Goal: Transaction & Acquisition: Book appointment/travel/reservation

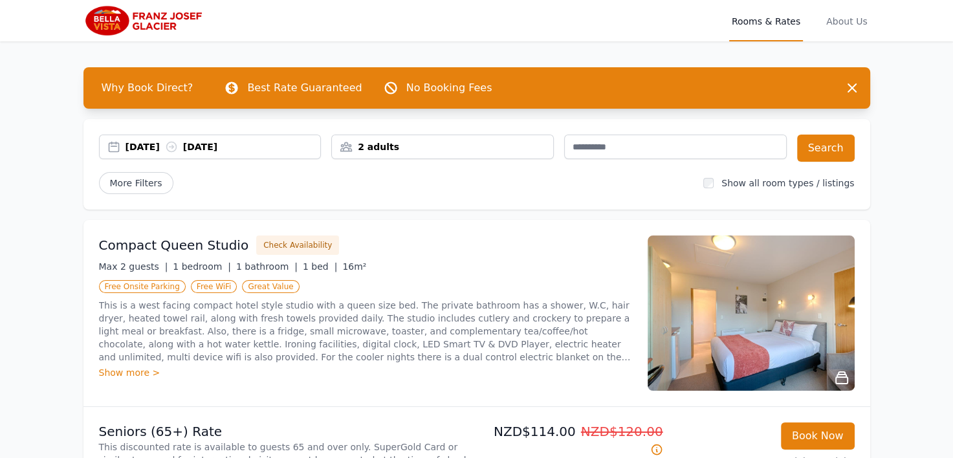
click at [147, 146] on div "[DATE] [DATE]" at bounding box center [223, 146] width 195 height 13
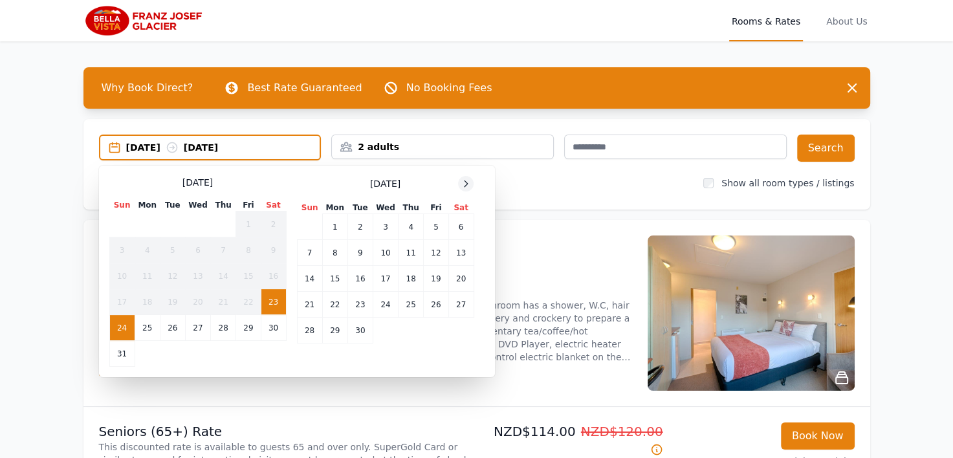
click at [466, 186] on icon at bounding box center [466, 184] width 10 height 10
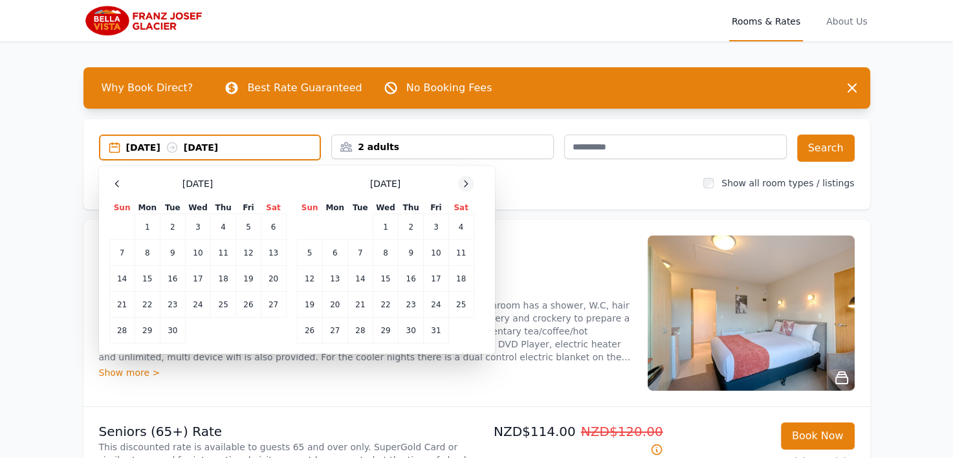
click at [466, 186] on icon at bounding box center [466, 184] width 10 height 10
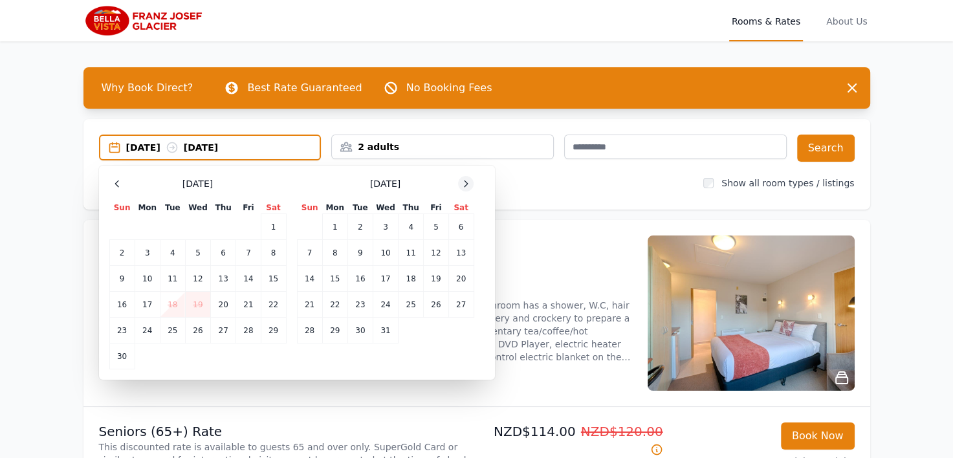
click at [466, 186] on icon at bounding box center [466, 184] width 10 height 10
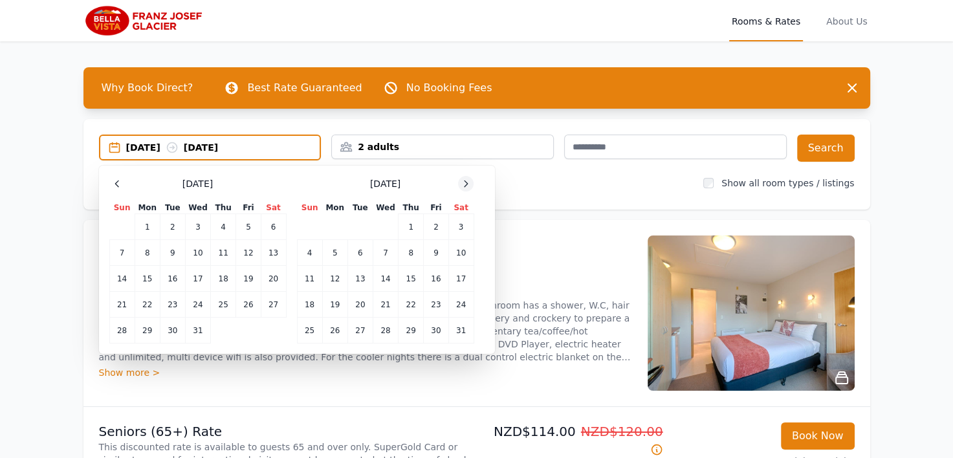
click at [466, 186] on icon at bounding box center [466, 184] width 10 height 10
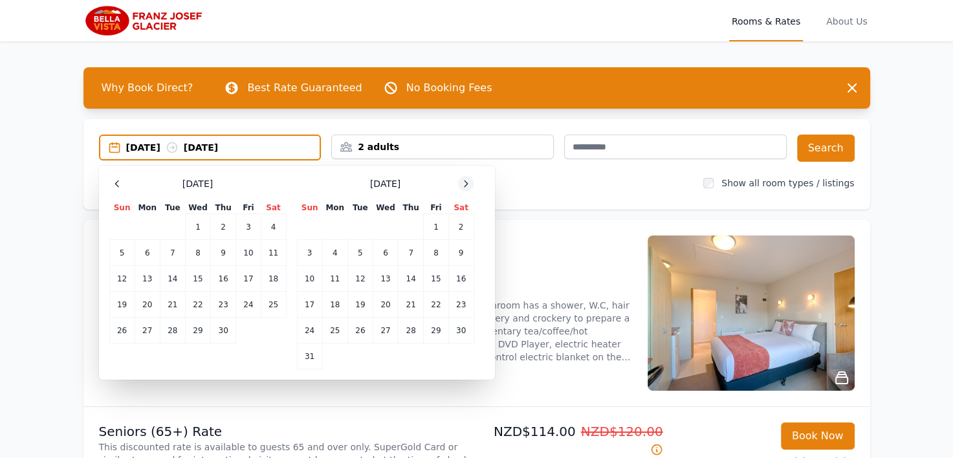
click at [466, 186] on icon at bounding box center [466, 184] width 10 height 10
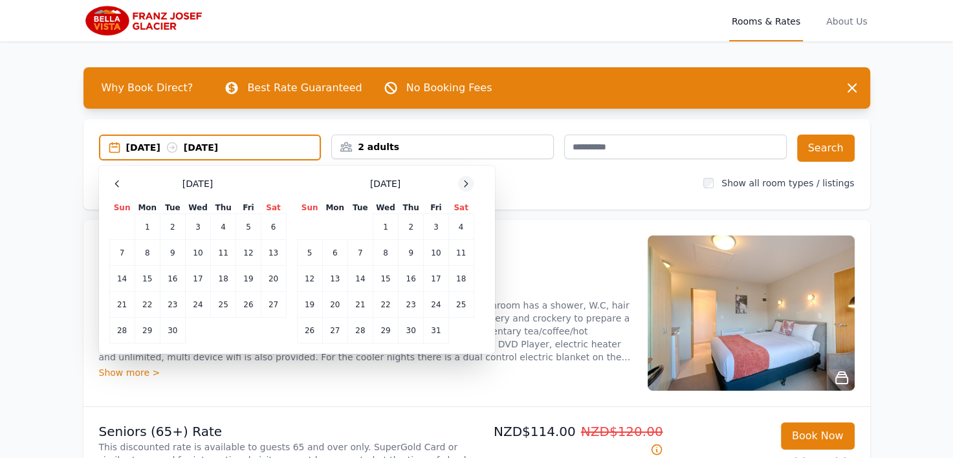
click at [466, 186] on icon at bounding box center [466, 184] width 10 height 10
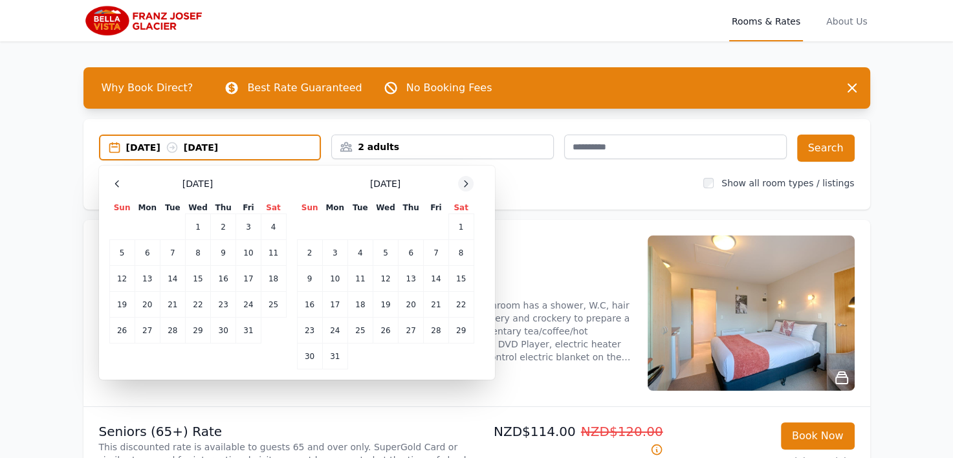
click at [466, 186] on icon at bounding box center [466, 184] width 10 height 10
click at [382, 277] on td "16" at bounding box center [385, 279] width 25 height 26
click at [435, 277] on td "18" at bounding box center [436, 279] width 25 height 26
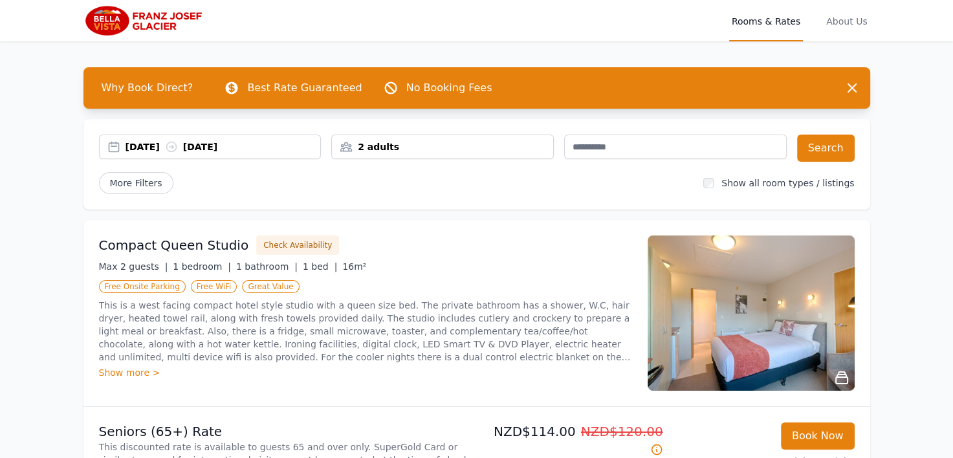
click at [403, 144] on div "2 adults" at bounding box center [442, 146] width 221 height 13
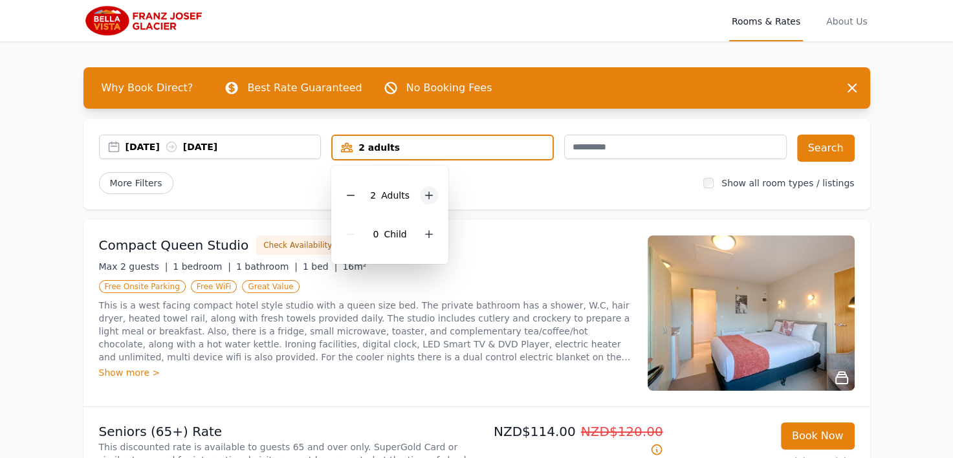
click at [429, 194] on icon at bounding box center [429, 195] width 10 height 10
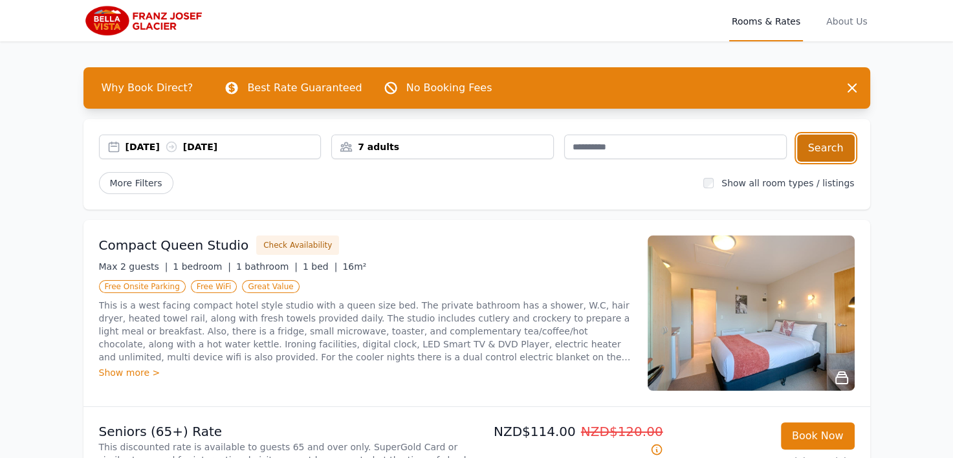
click at [834, 148] on button "Search" at bounding box center [826, 148] width 58 height 27
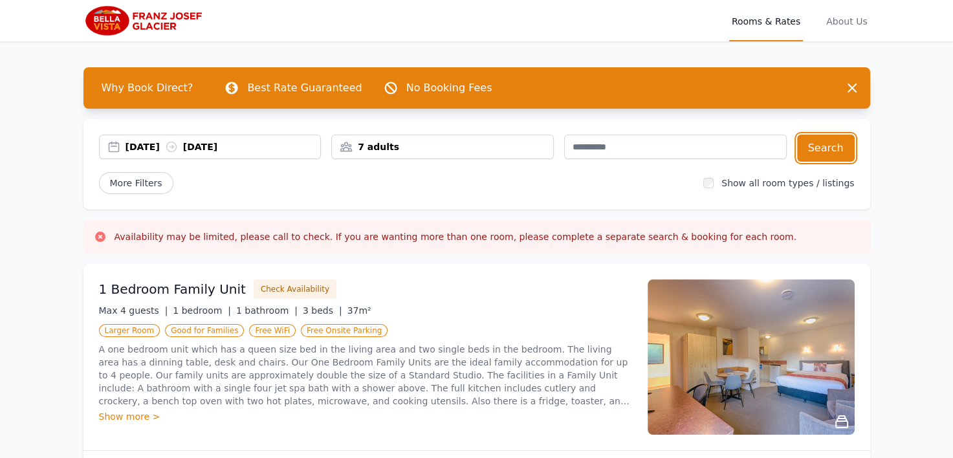
click at [139, 142] on div "[DATE] [DATE]" at bounding box center [223, 146] width 195 height 13
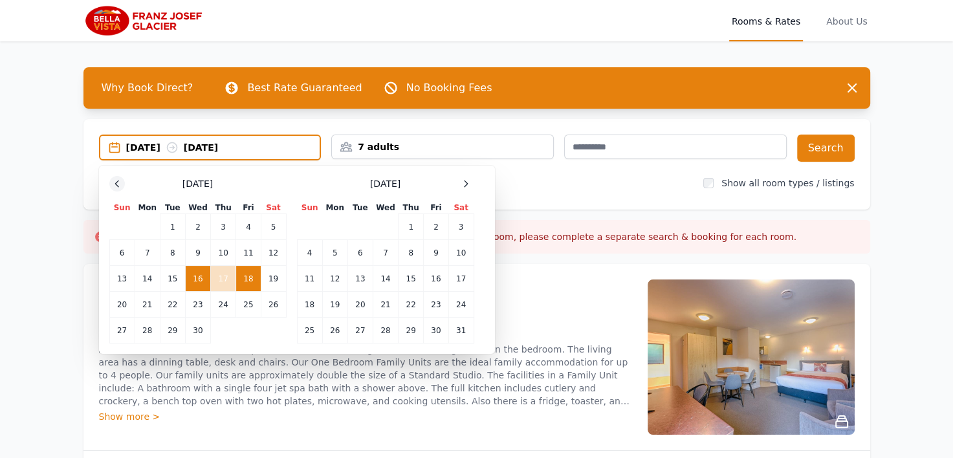
click at [115, 176] on div at bounding box center [117, 184] width 16 height 16
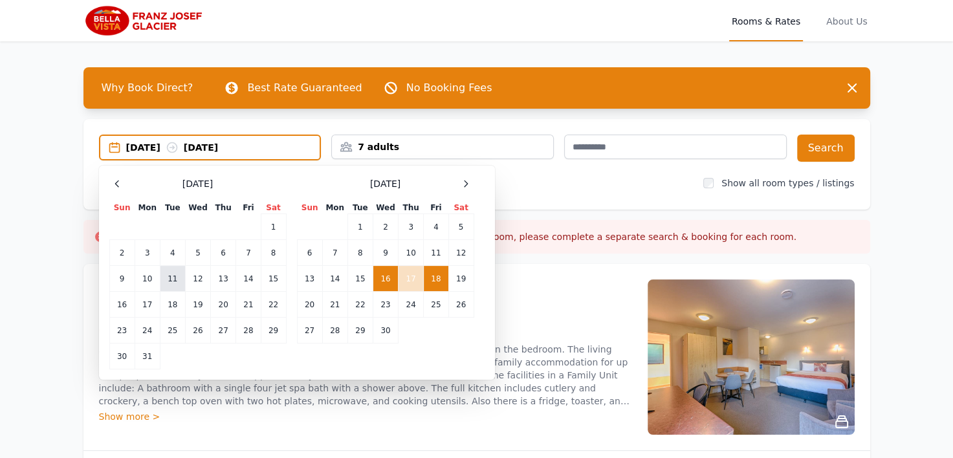
click at [173, 272] on td "11" at bounding box center [172, 279] width 25 height 26
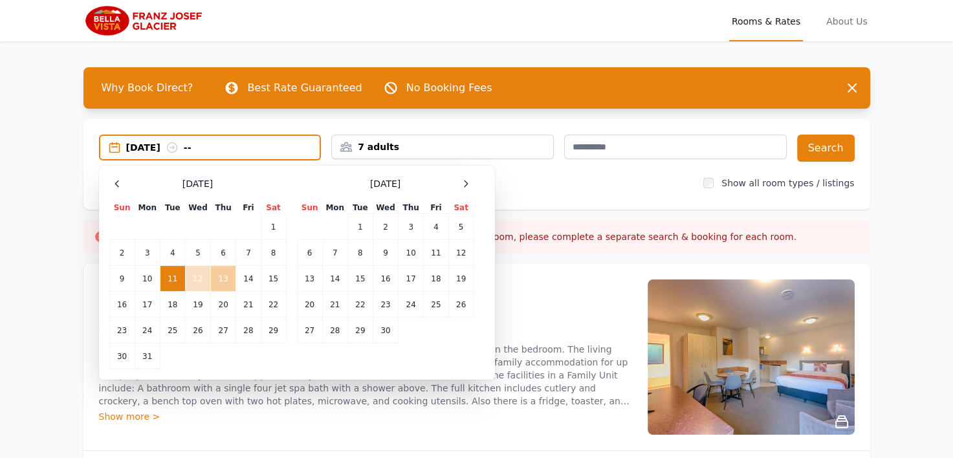
click at [225, 278] on td "13" at bounding box center [223, 279] width 25 height 26
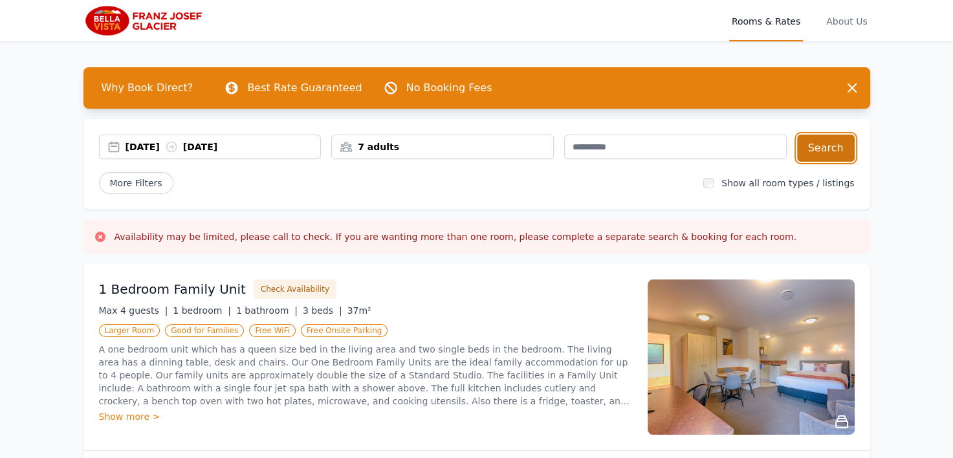
click at [827, 155] on button "Search" at bounding box center [826, 148] width 58 height 27
